Goal: Check status: Check status

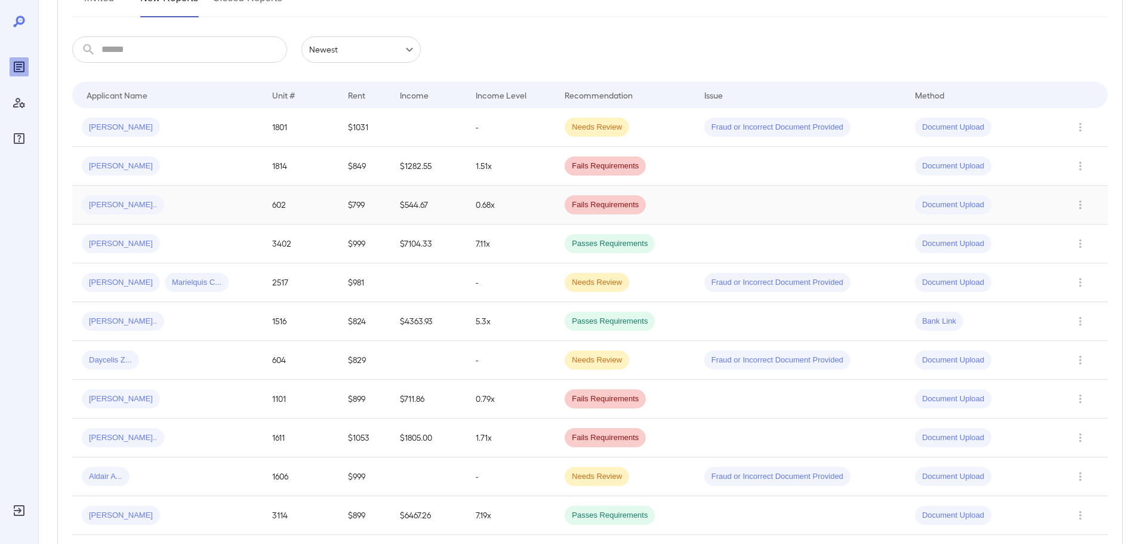
scroll to position [119, 0]
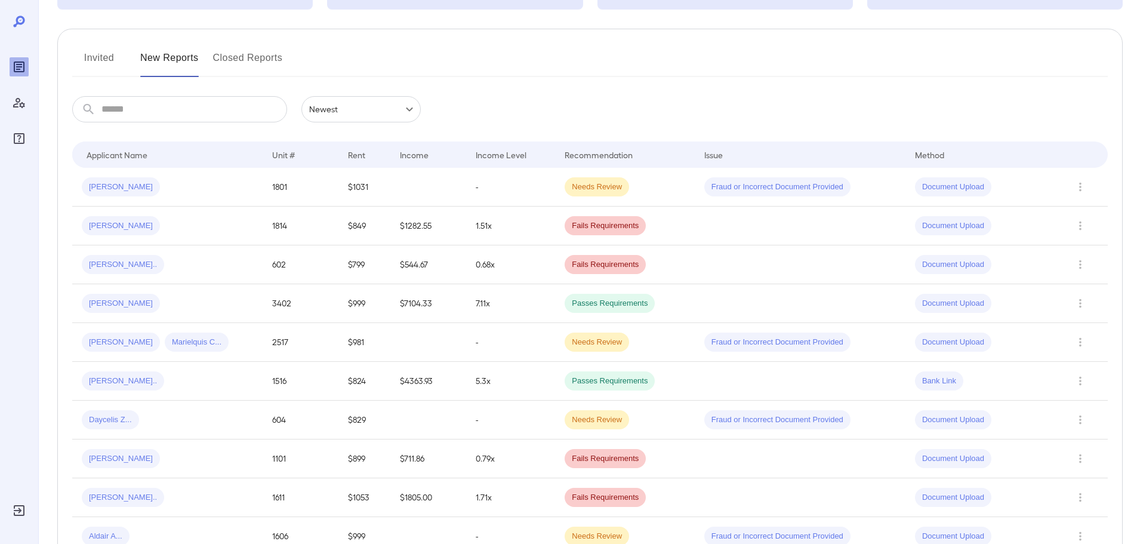
click at [101, 50] on button "Invited" at bounding box center [99, 62] width 54 height 29
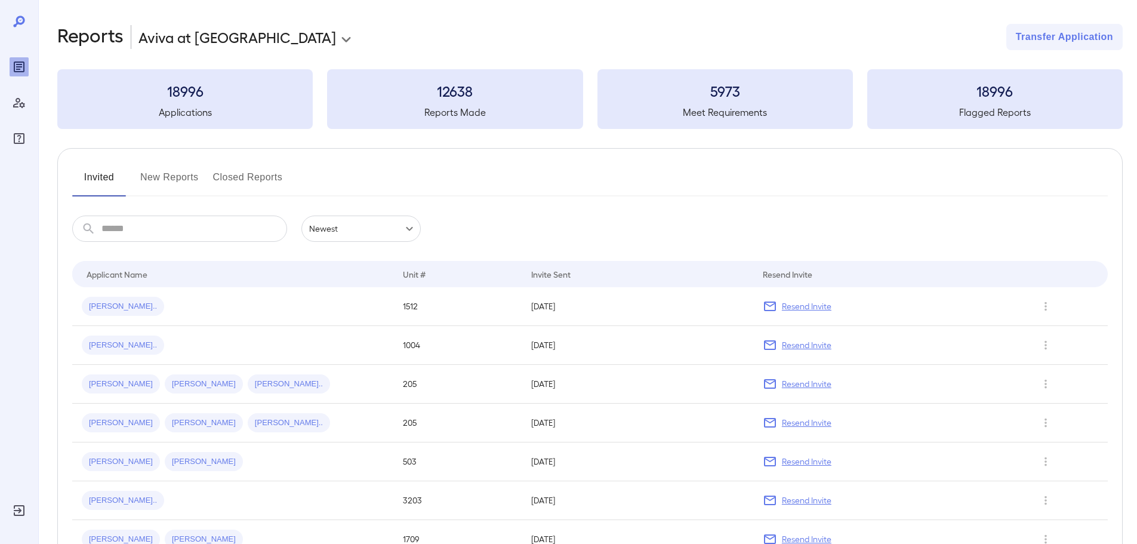
click at [185, 174] on button "New Reports" at bounding box center [169, 182] width 58 height 29
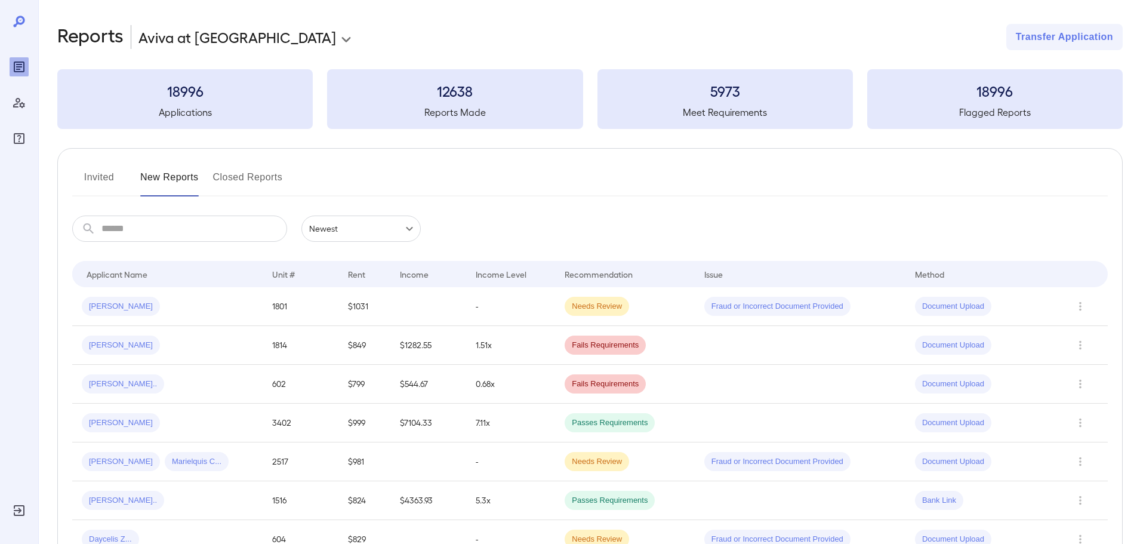
click at [87, 175] on button "Invited" at bounding box center [99, 182] width 54 height 29
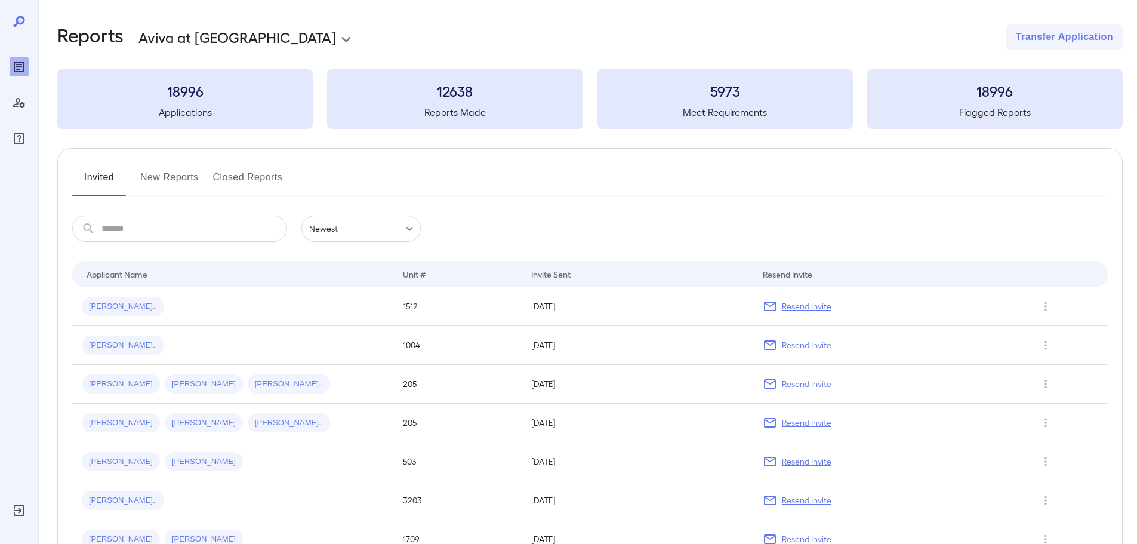
click at [178, 179] on button "New Reports" at bounding box center [169, 182] width 58 height 29
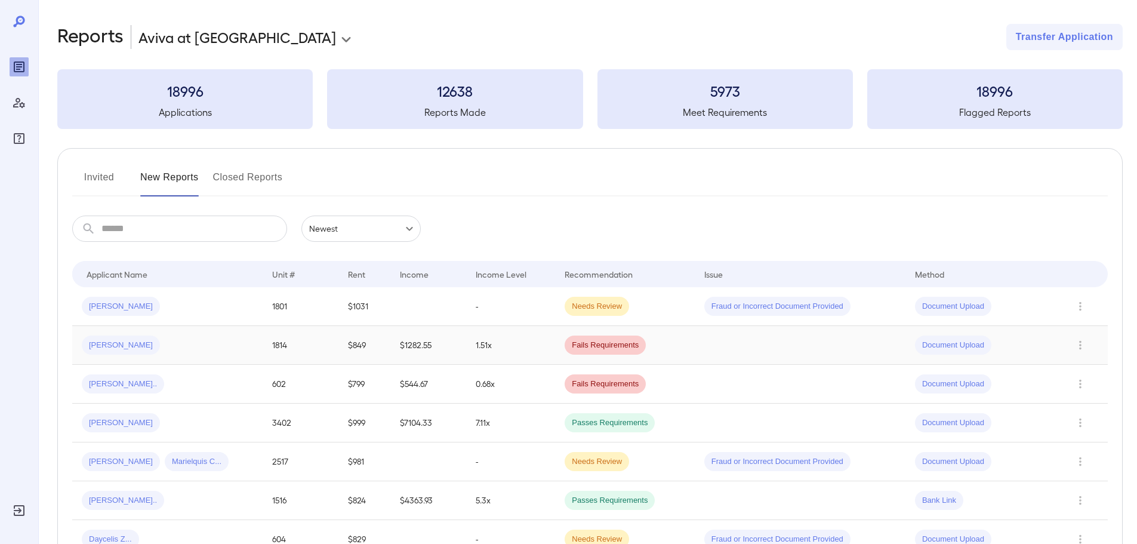
click at [198, 341] on div "[PERSON_NAME]" at bounding box center [167, 344] width 171 height 19
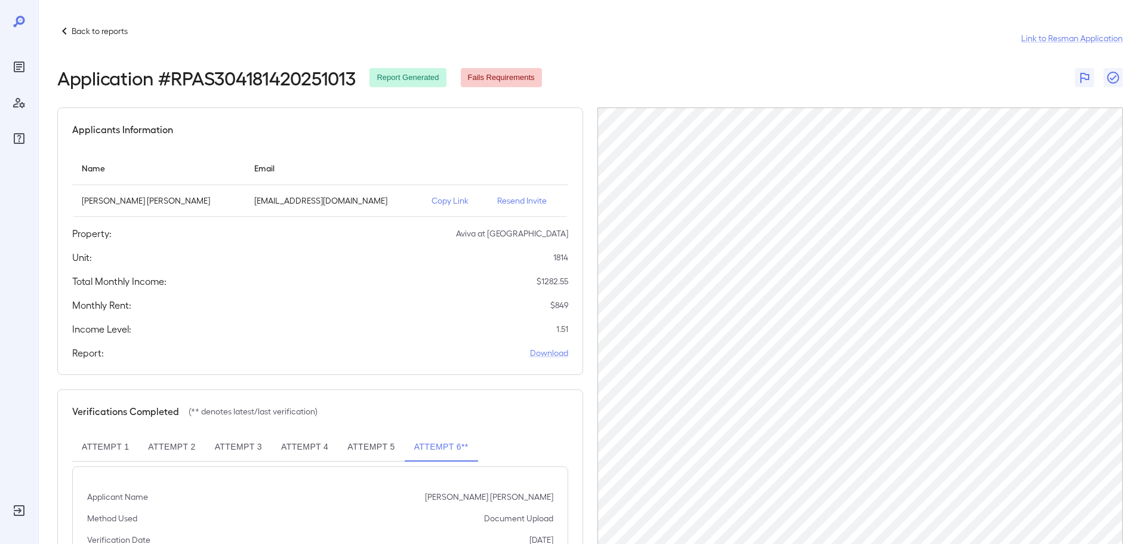
click at [661, 71] on div "Application # RPAS304181420251013 Report Generated Fails Requirements" at bounding box center [589, 77] width 1065 height 21
click at [95, 28] on p "Back to reports" at bounding box center [100, 31] width 56 height 12
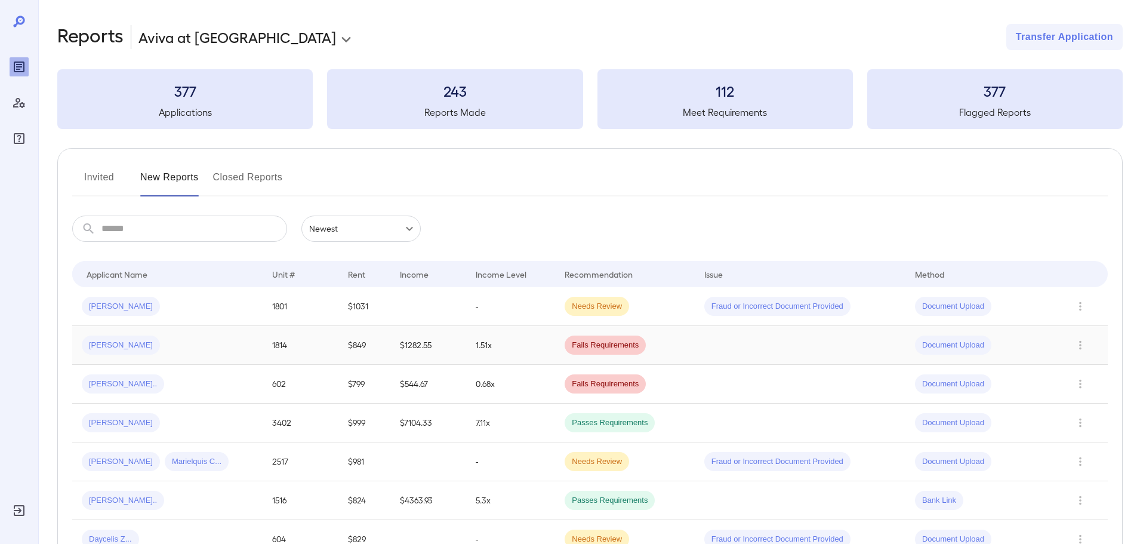
click at [230, 345] on div "[PERSON_NAME]" at bounding box center [167, 344] width 171 height 19
